Goal: Task Accomplishment & Management: Manage account settings

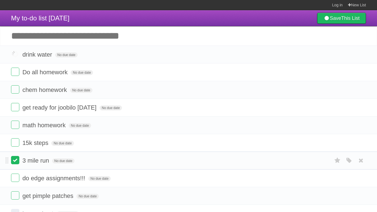
click at [15, 156] on label at bounding box center [15, 160] width 8 height 8
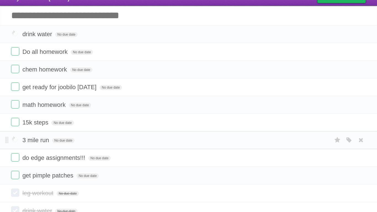
scroll to position [20, 0]
click at [17, 159] on label at bounding box center [15, 157] width 8 height 8
click at [255, 108] on form "math homework No due date White Red Blue Green Purple Orange" at bounding box center [188, 104] width 355 height 9
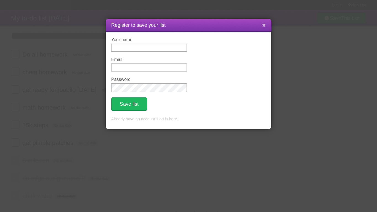
click at [264, 28] on icon at bounding box center [264, 25] width 4 height 5
